Goal: Information Seeking & Learning: Learn about a topic

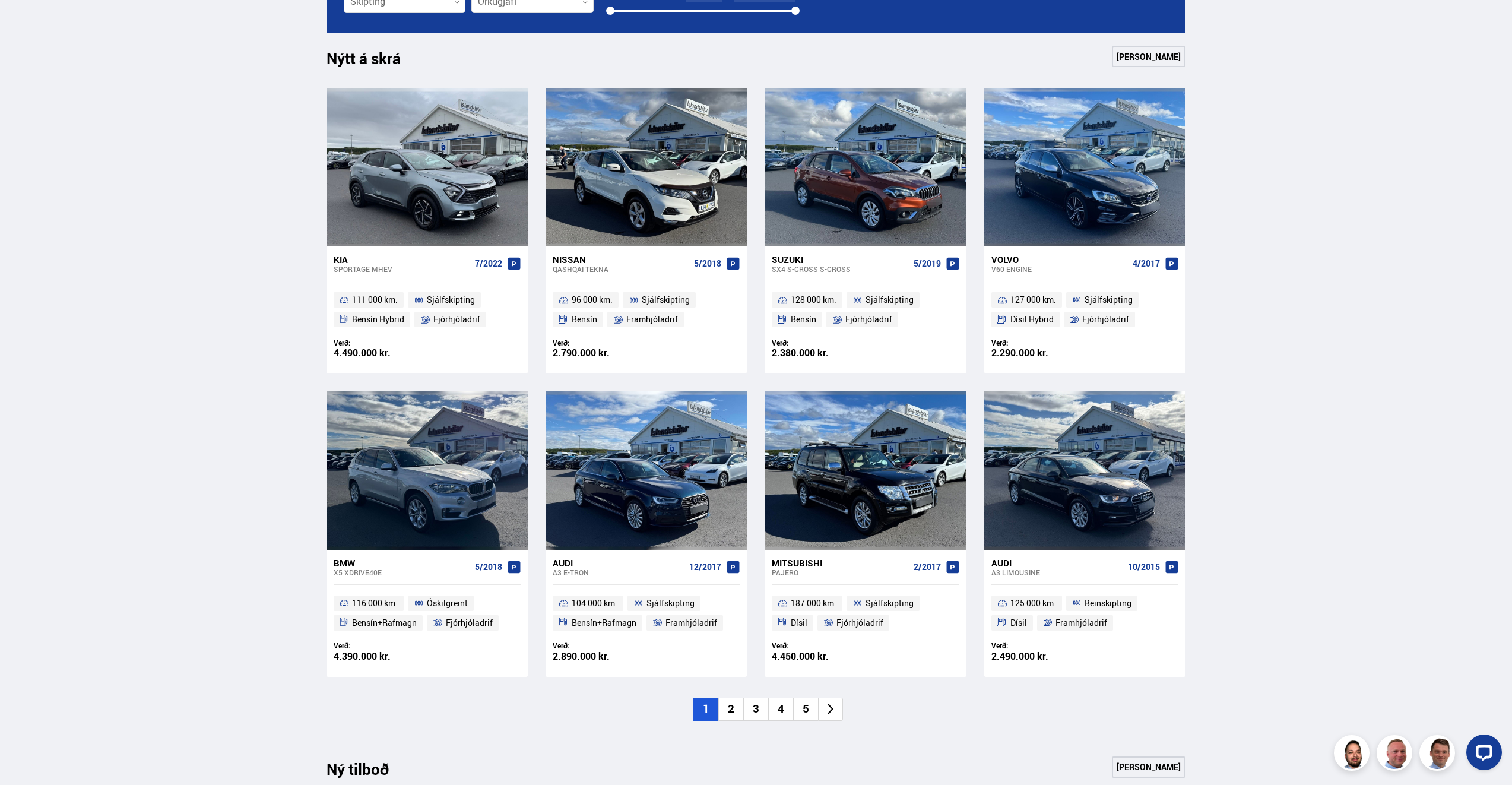
scroll to position [534, 0]
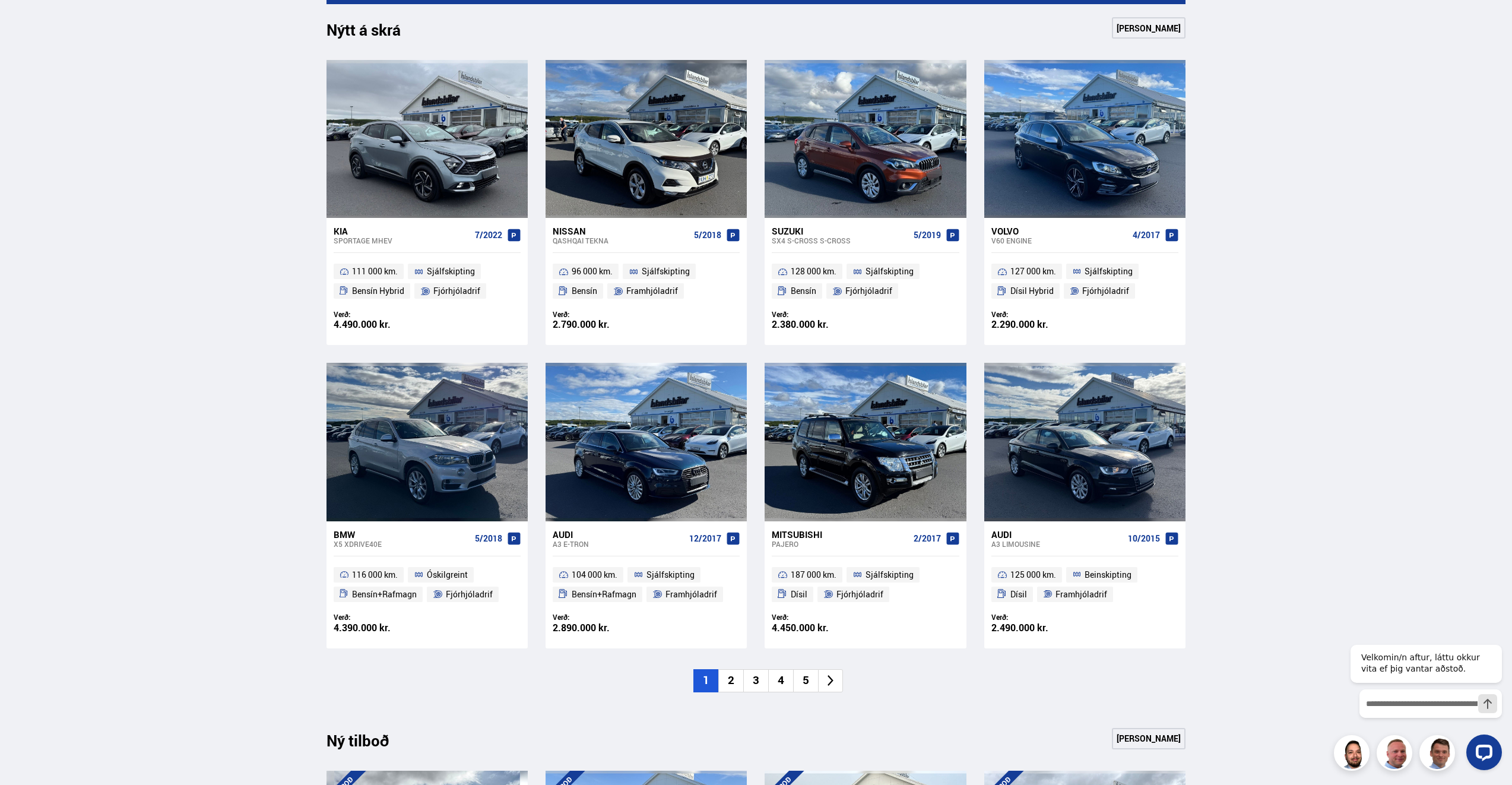
click at [1338, 436] on div "Söluskrá Þjónusta Íslandsbílar [DOMAIN_NAME] Íslandsvörn Leiðbeiningar Um okkur…" at bounding box center [756, 658] width 1512 height 2385
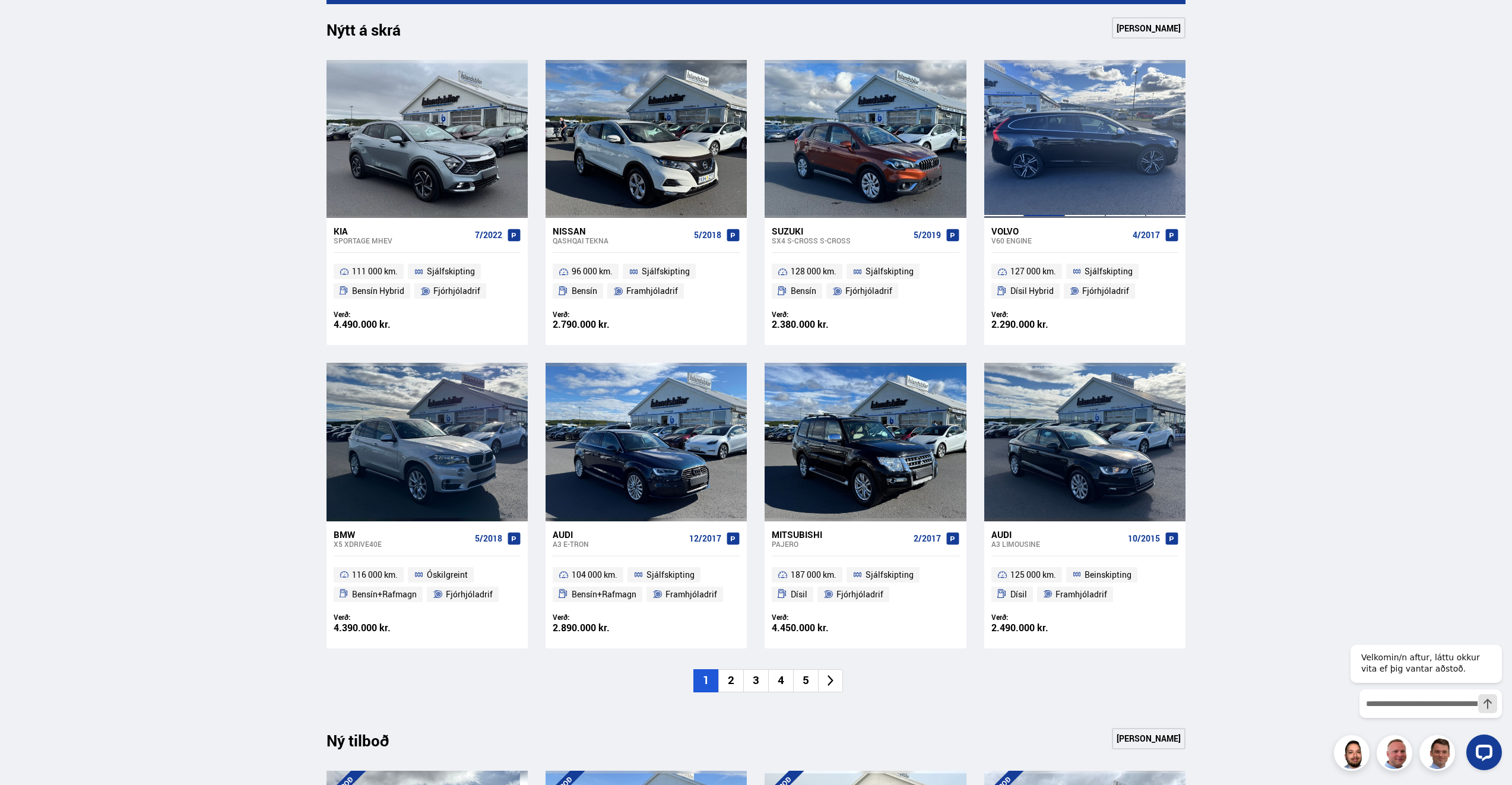
click at [1049, 190] on div at bounding box center [1044, 138] width 40 height 158
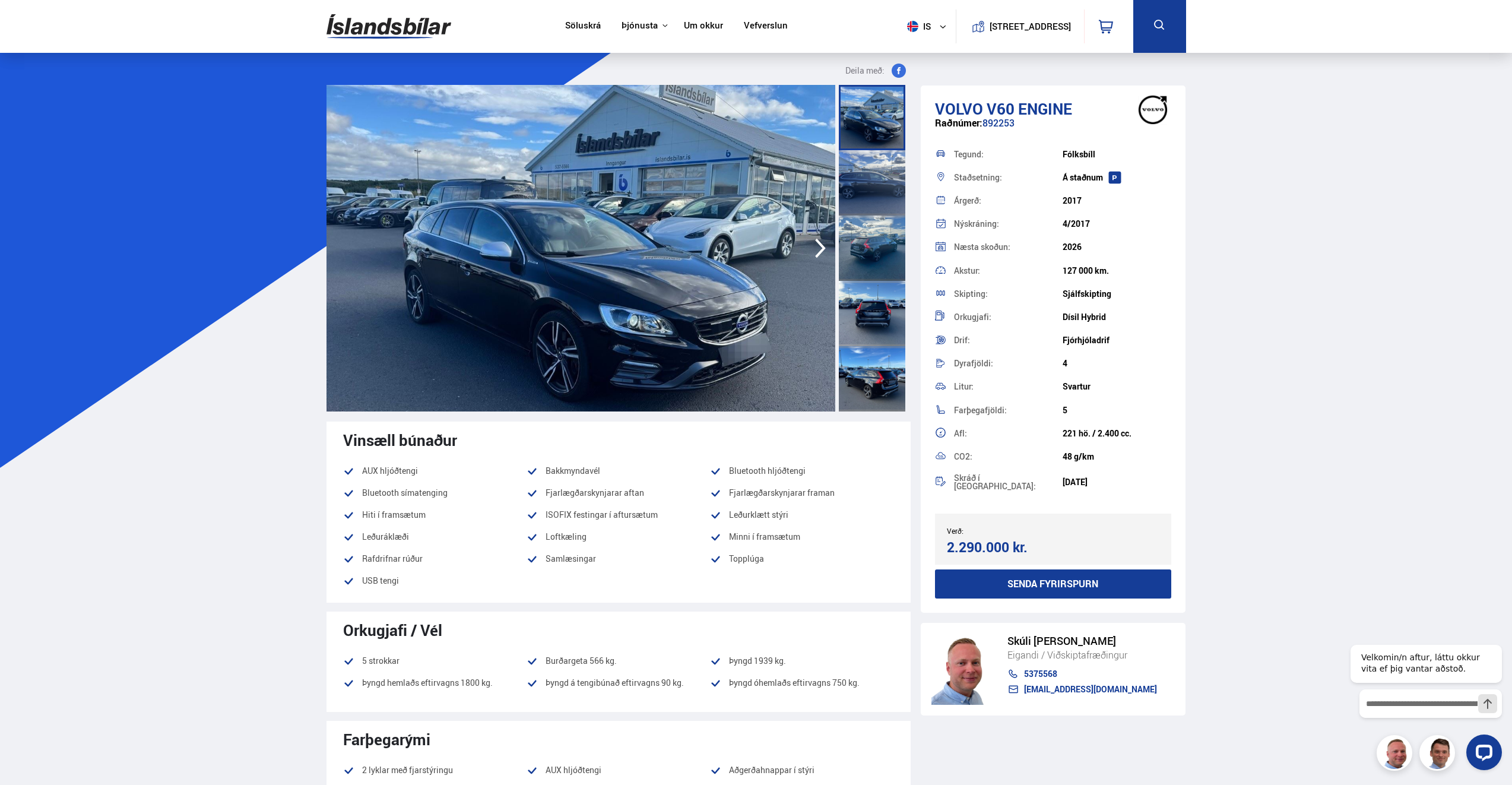
click at [817, 240] on icon "button" at bounding box center [820, 248] width 11 height 20
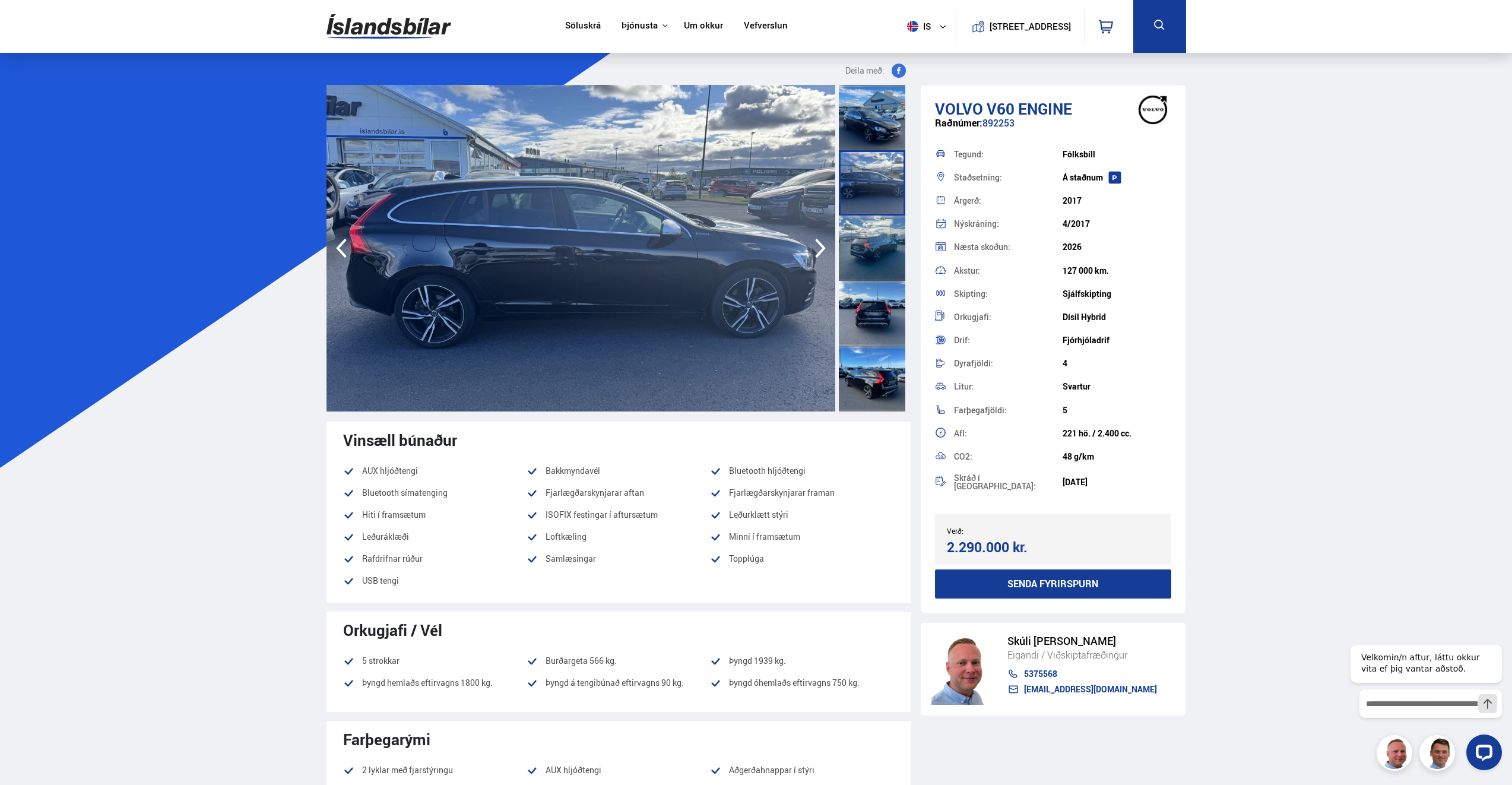
click at [817, 240] on icon "button" at bounding box center [820, 248] width 11 height 20
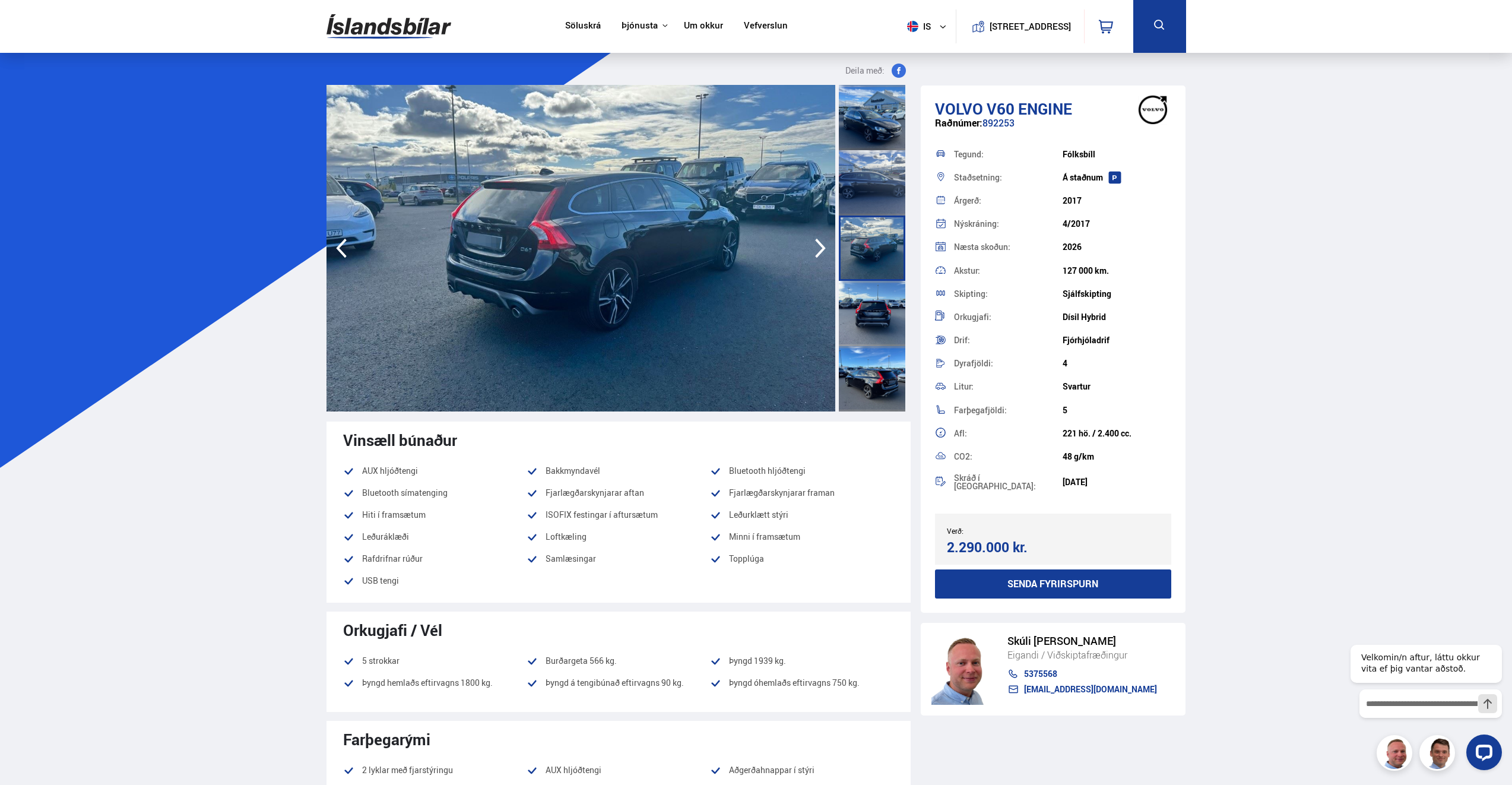
click at [817, 240] on icon "button" at bounding box center [820, 248] width 11 height 20
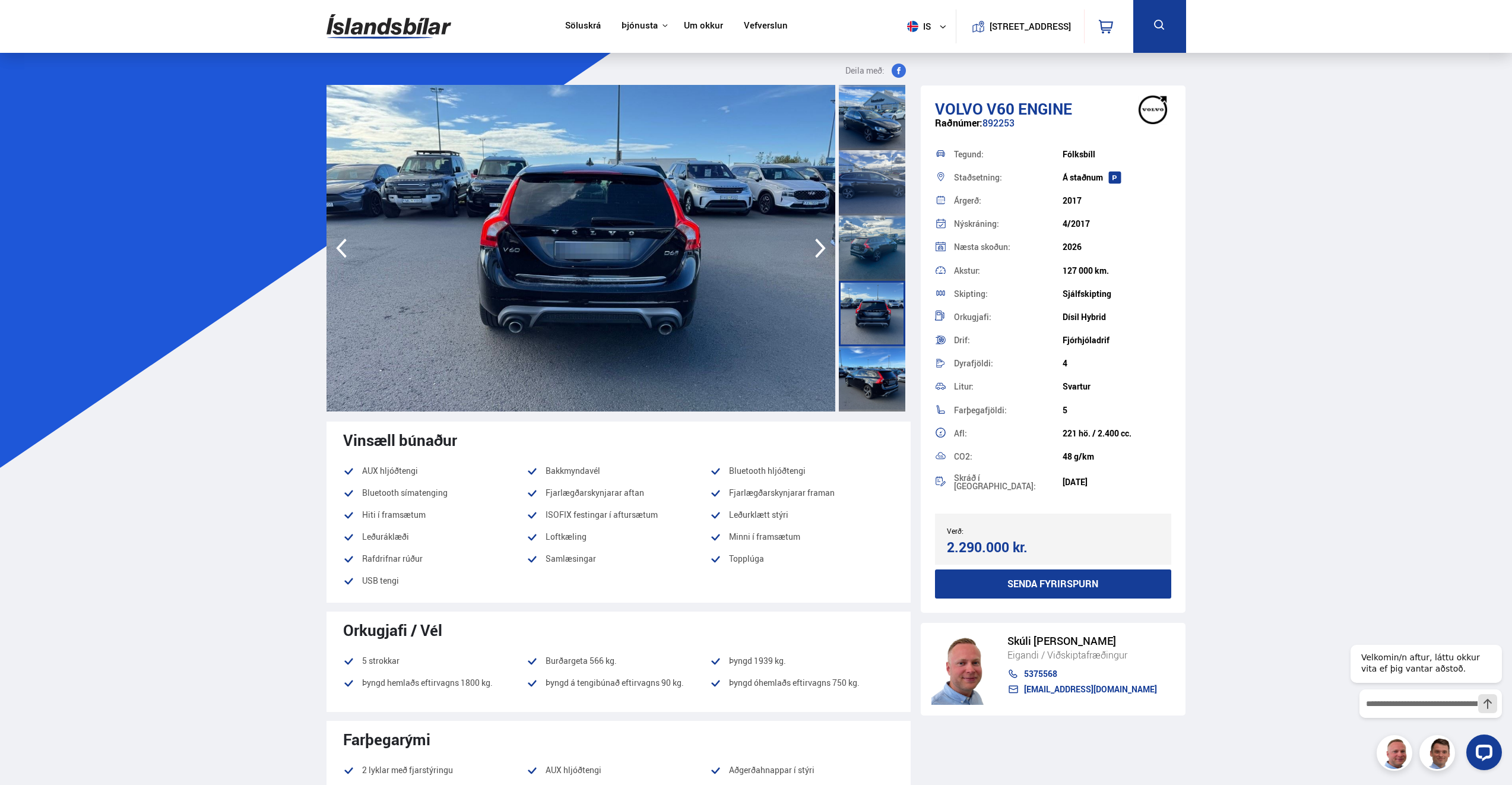
click at [817, 240] on icon "button" at bounding box center [820, 248] width 11 height 20
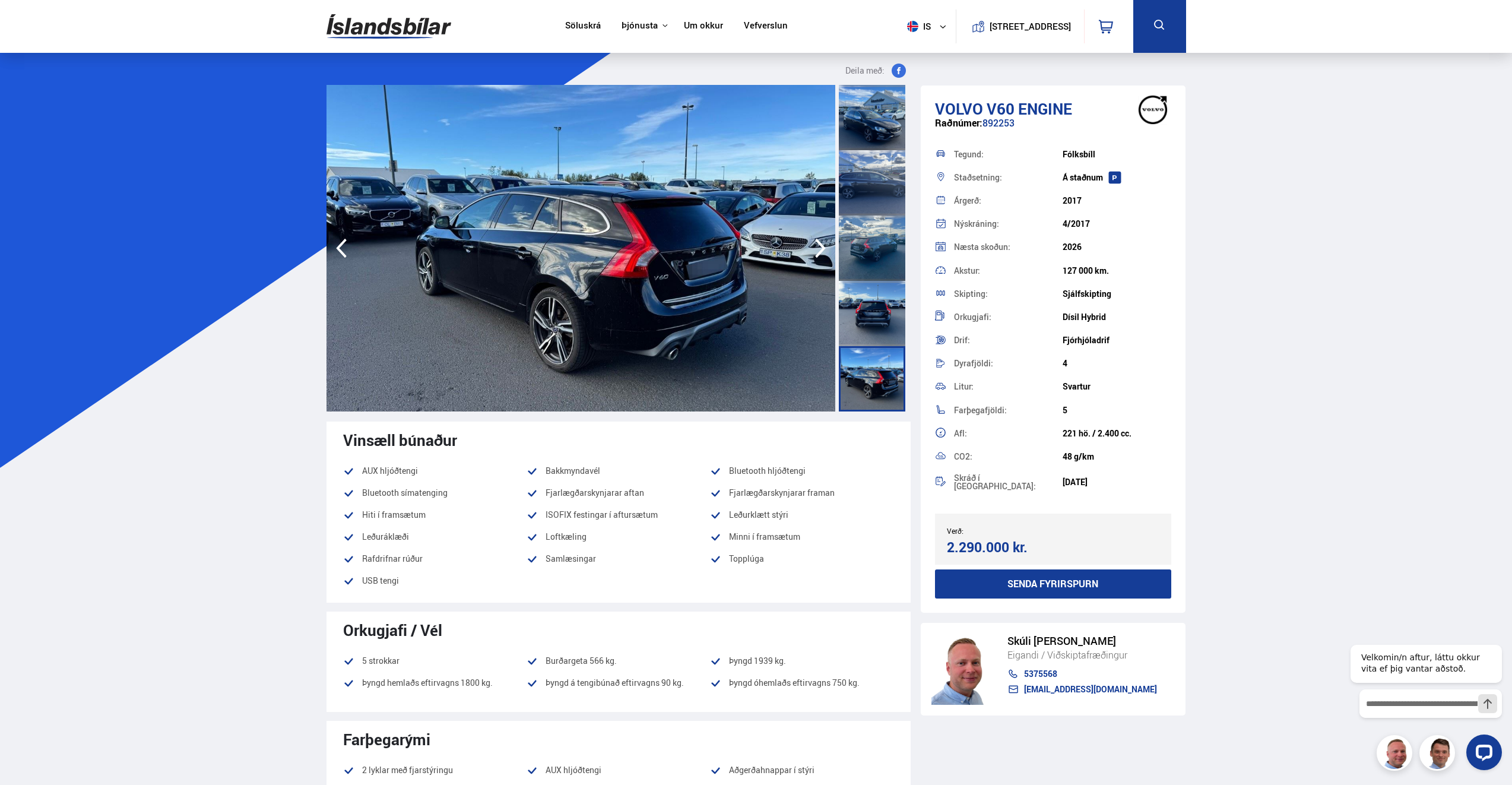
click at [817, 240] on icon "button" at bounding box center [820, 248] width 11 height 20
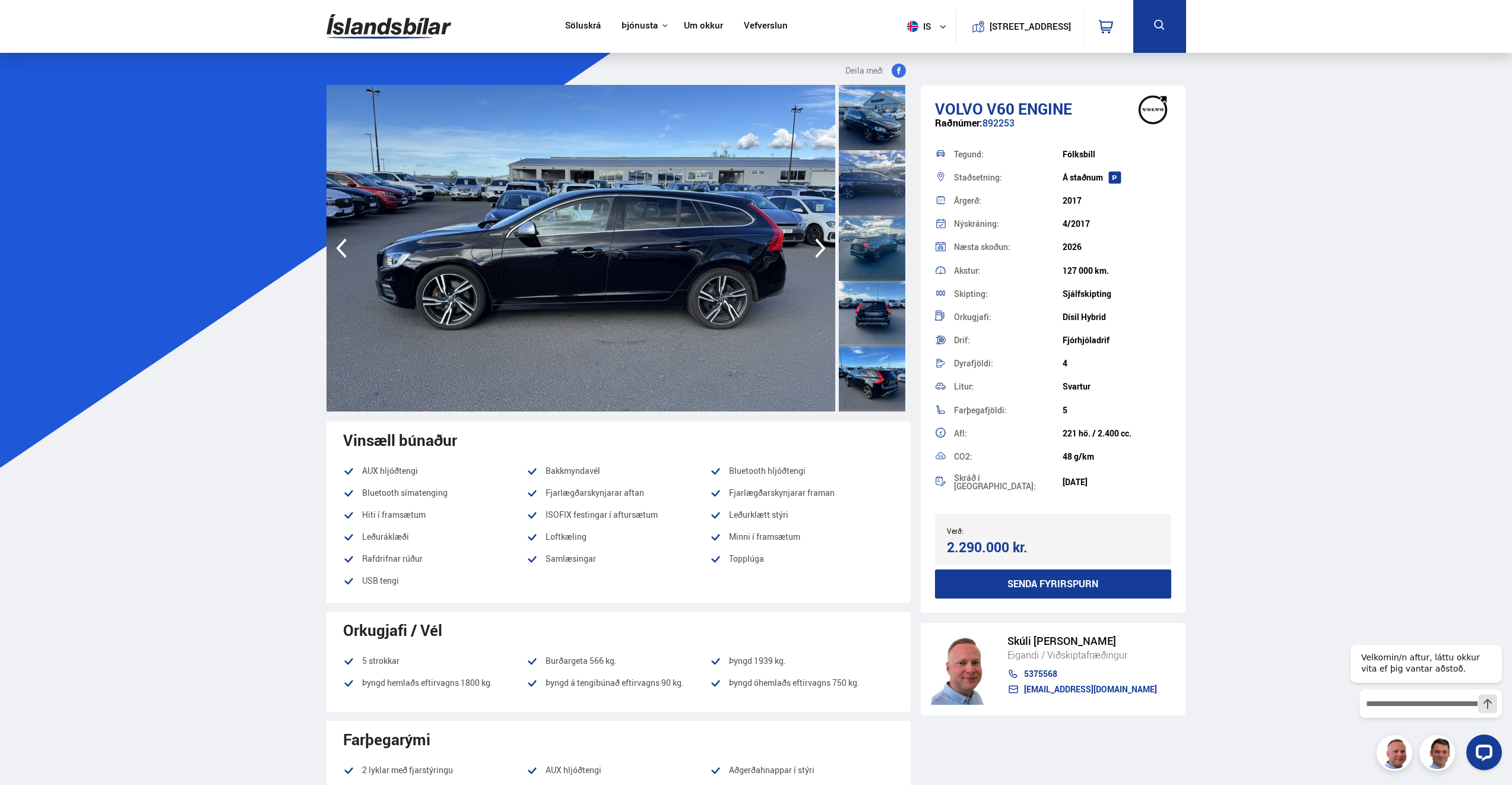
click at [817, 240] on icon "button" at bounding box center [820, 248] width 11 height 20
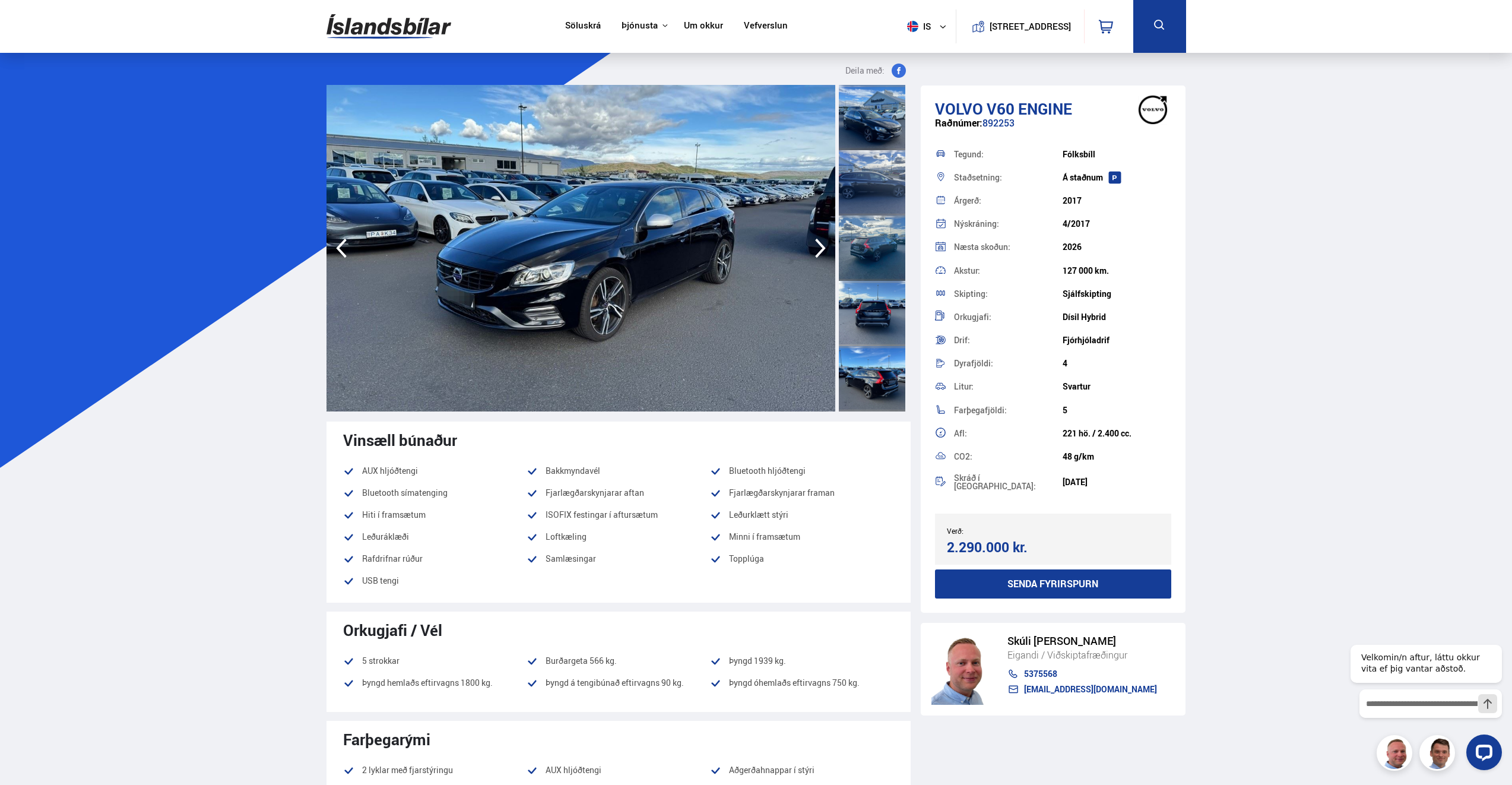
click at [817, 240] on icon "button" at bounding box center [820, 248] width 11 height 20
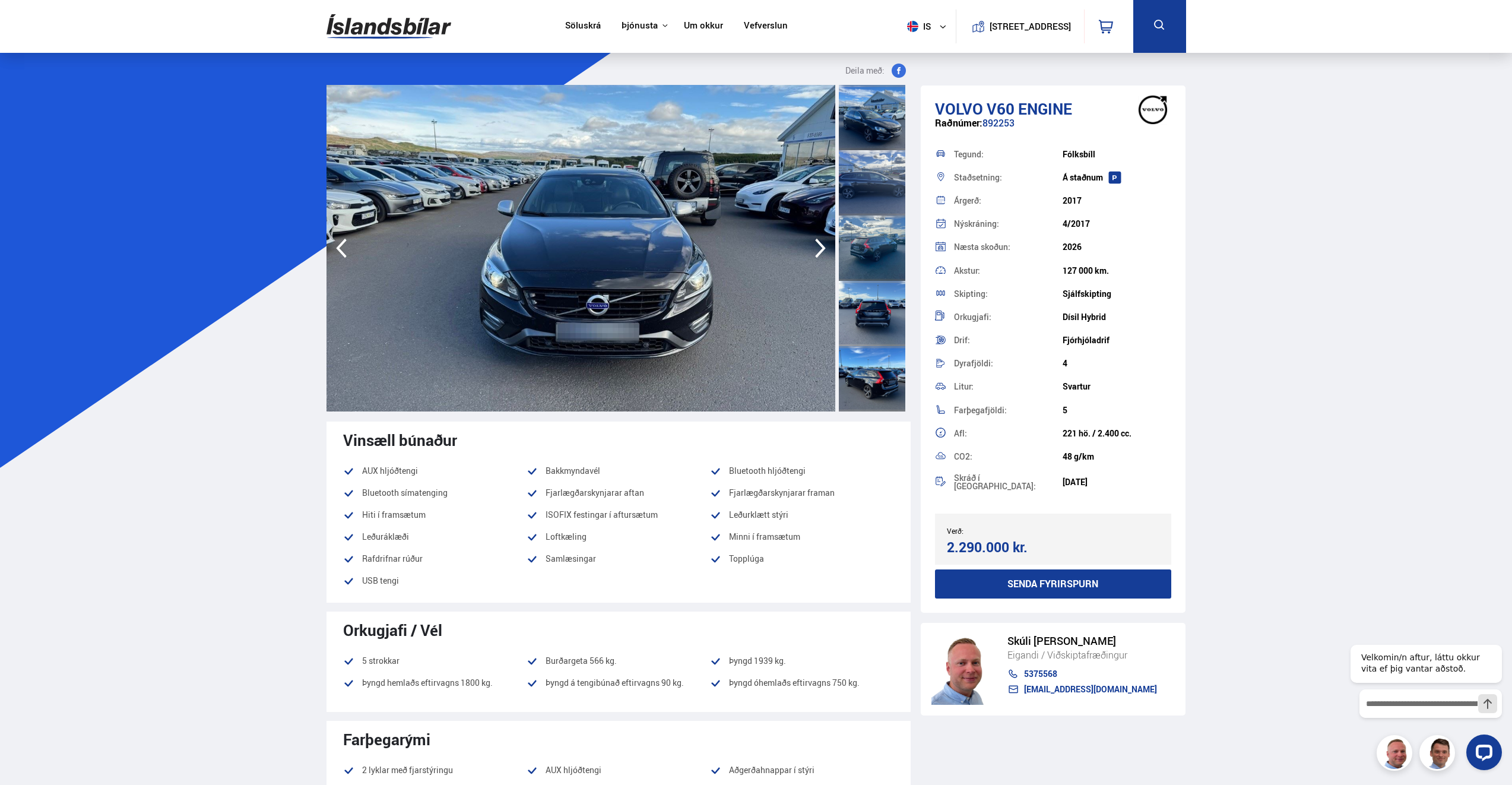
click at [817, 240] on icon "button" at bounding box center [820, 248] width 11 height 20
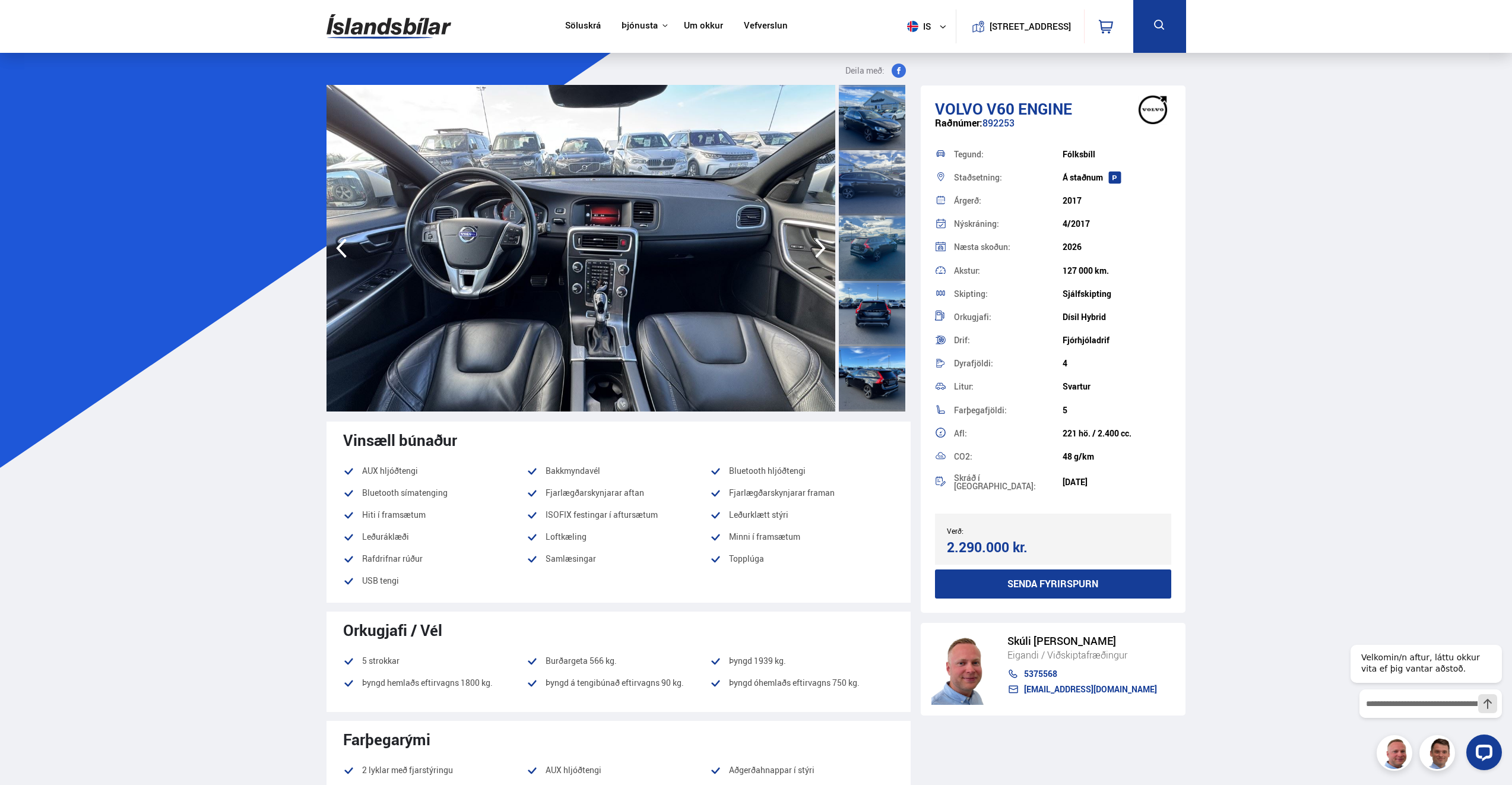
click at [817, 240] on icon "button" at bounding box center [820, 248] width 11 height 20
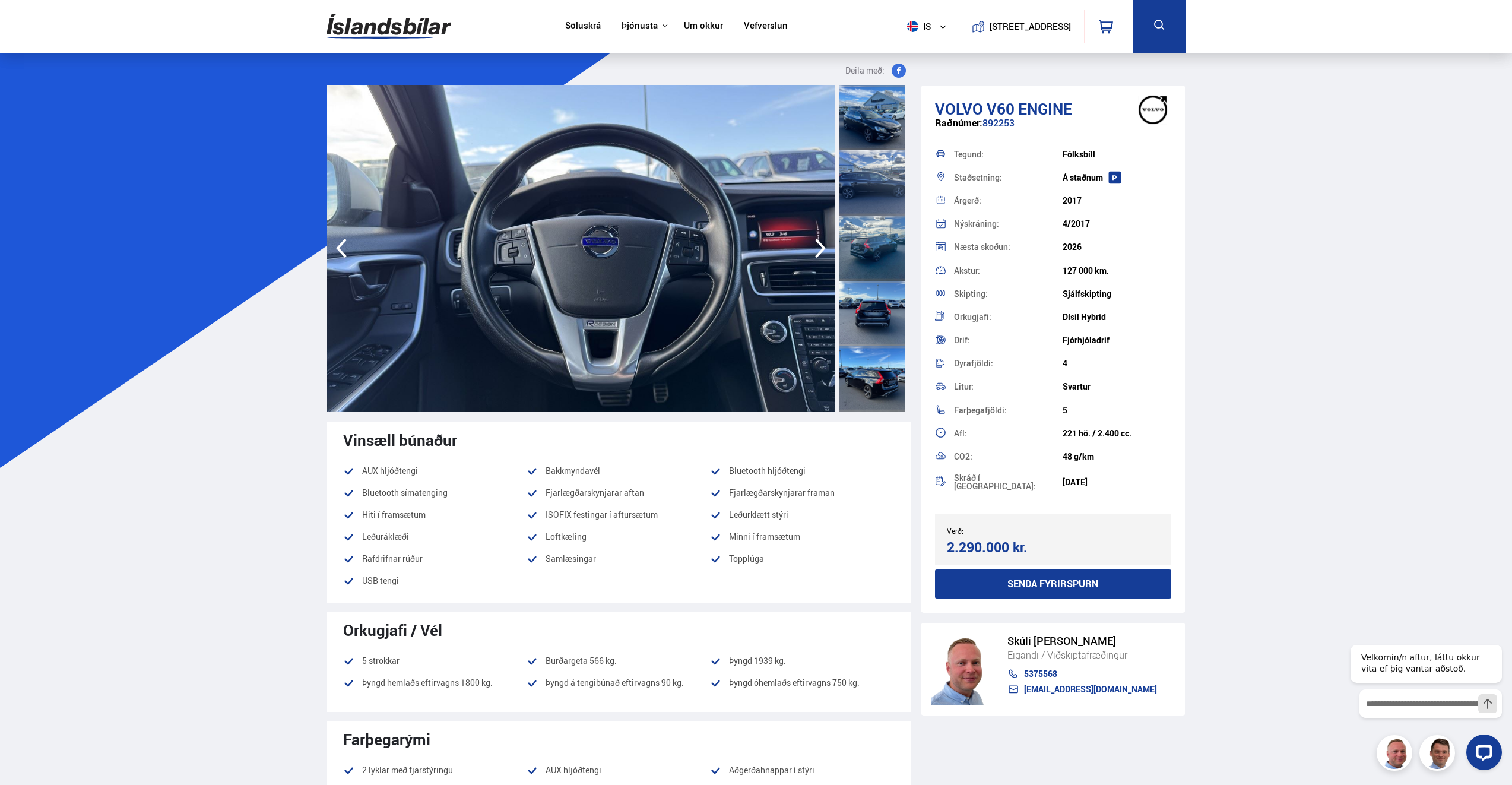
click at [817, 240] on icon "button" at bounding box center [820, 248] width 11 height 20
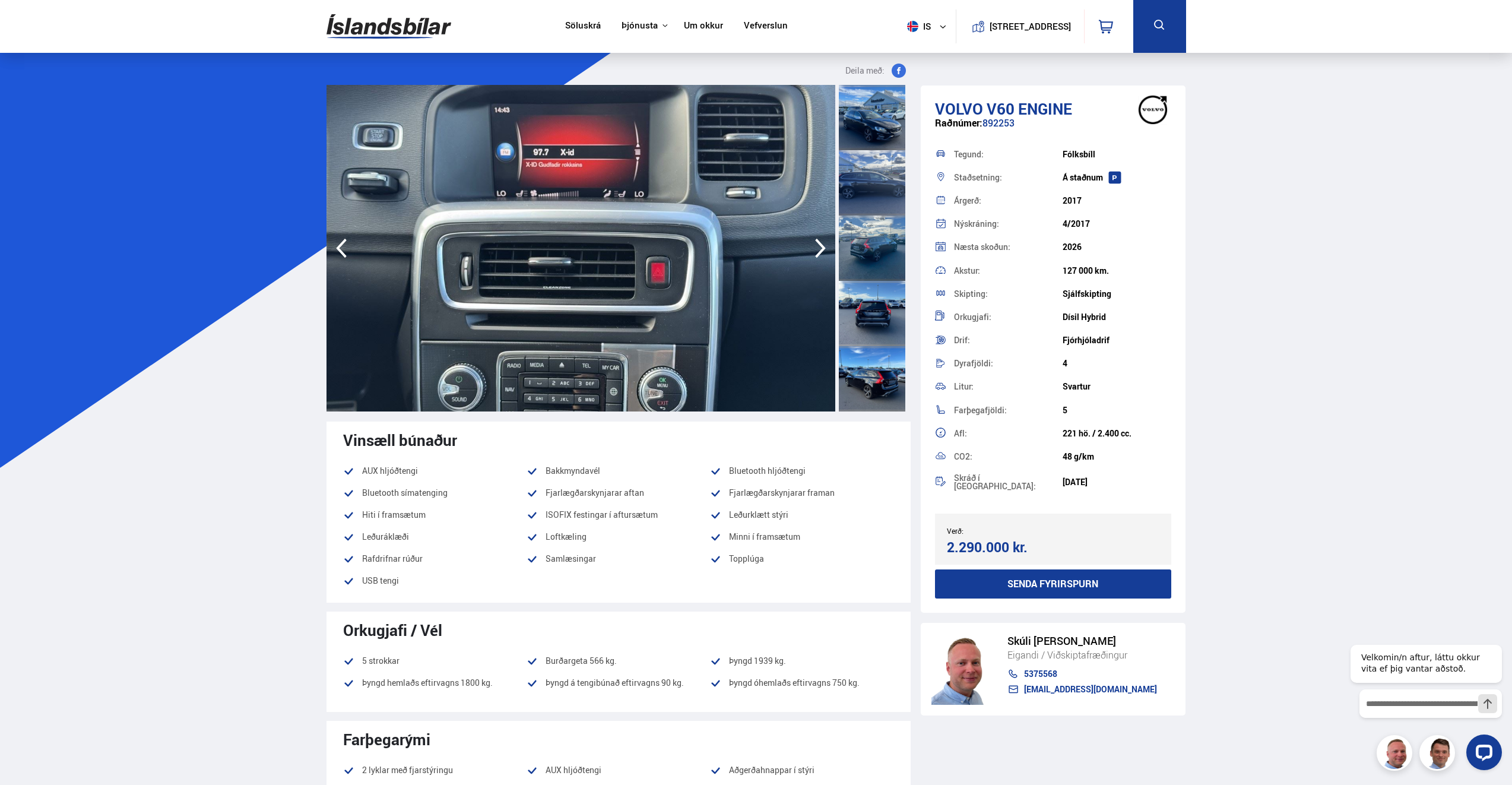
click at [425, 25] on img at bounding box center [389, 27] width 125 height 38
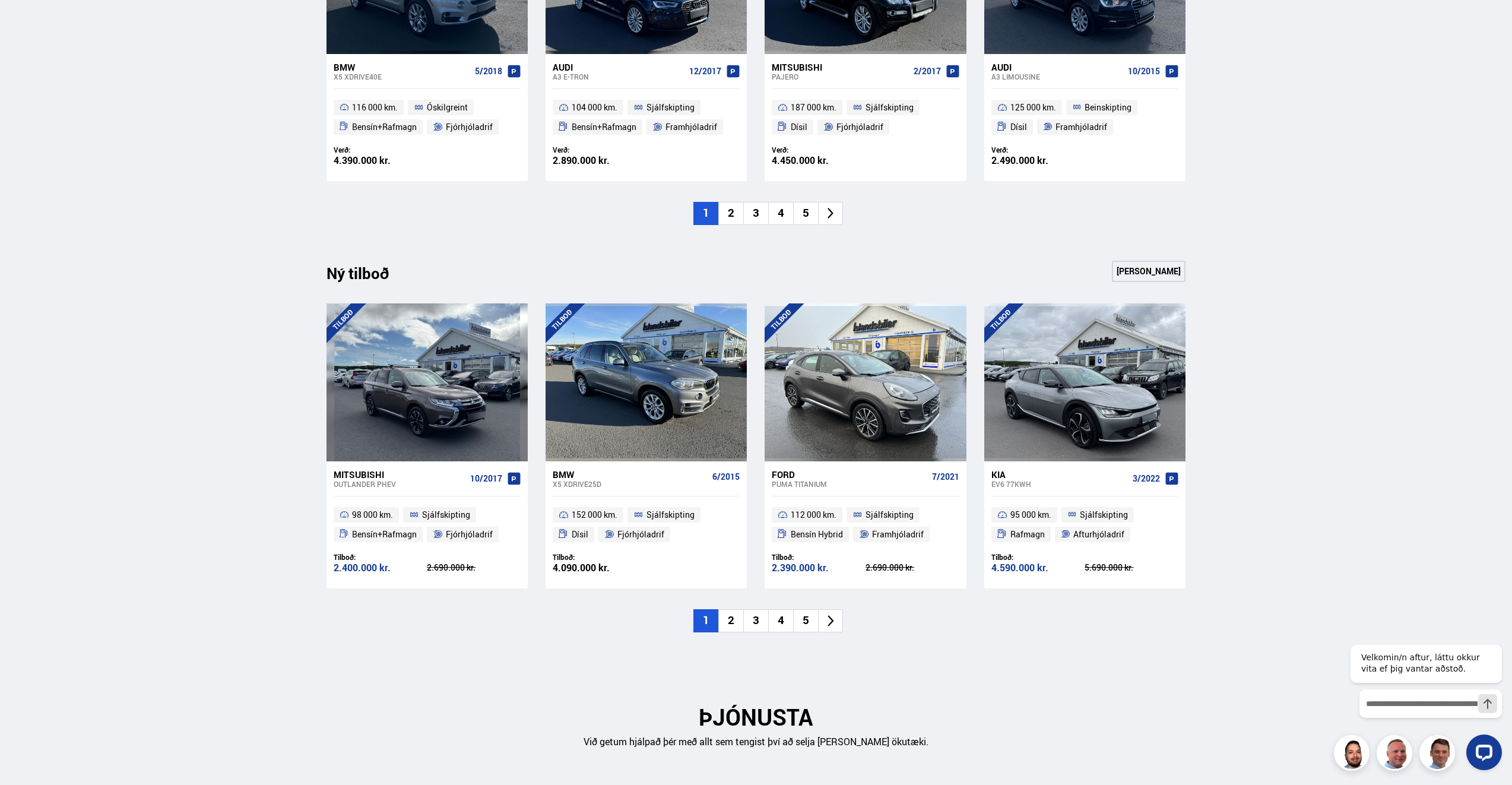
scroll to position [1009, 0]
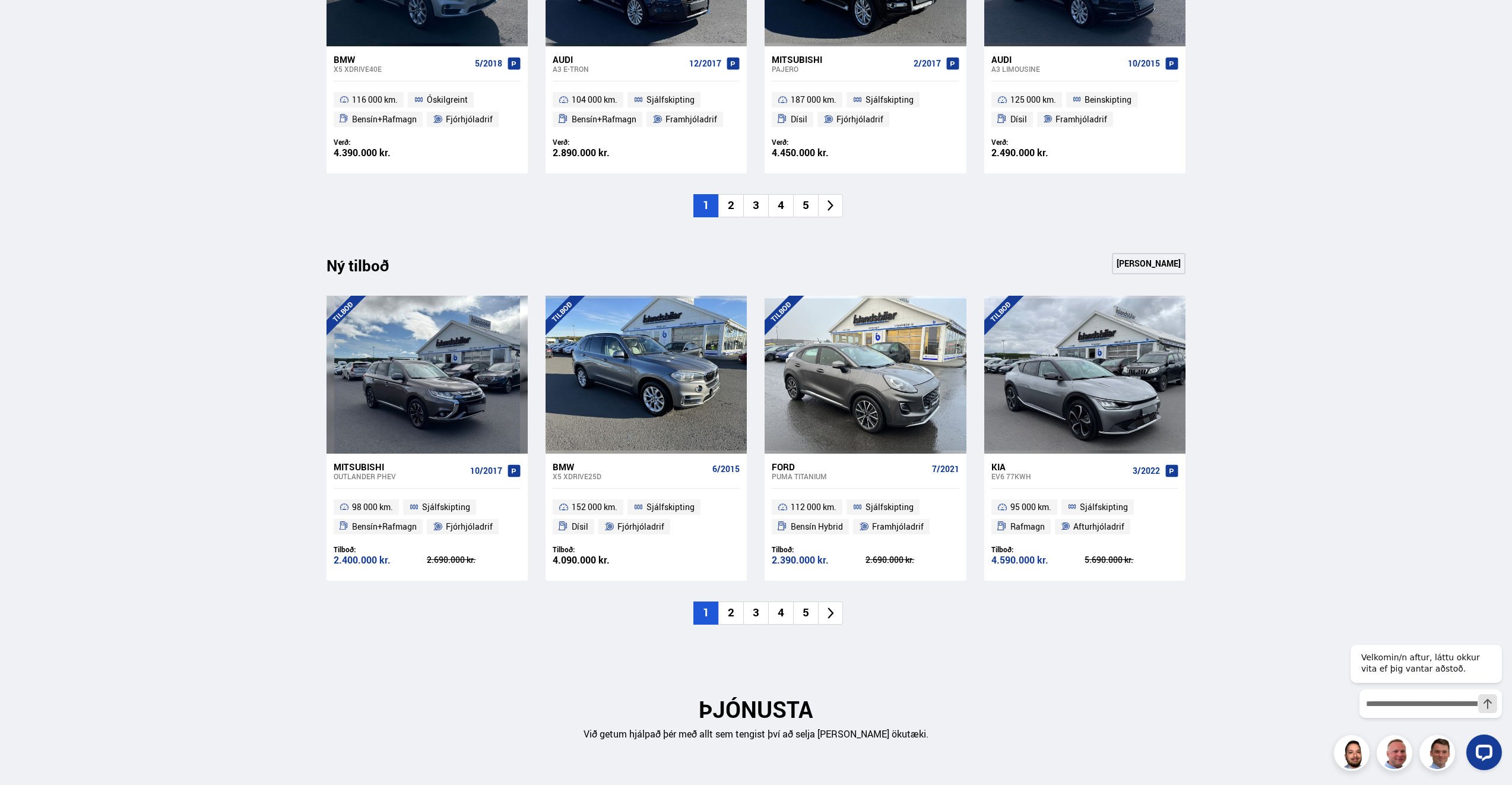
click at [732, 611] on li "2" at bounding box center [731, 613] width 25 height 23
